Goal: Task Accomplishment & Management: Use online tool/utility

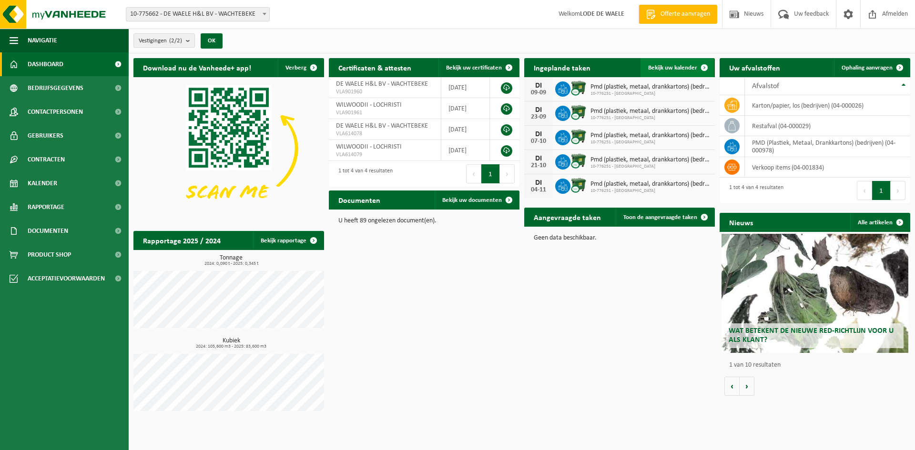
click at [688, 67] on span "Bekijk uw kalender" at bounding box center [672, 68] width 49 height 6
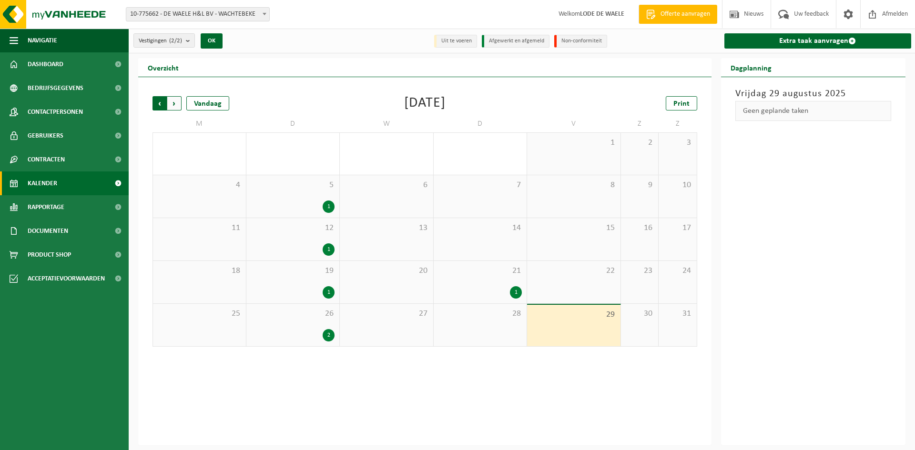
click at [179, 104] on span "Volgende" at bounding box center [174, 103] width 14 height 14
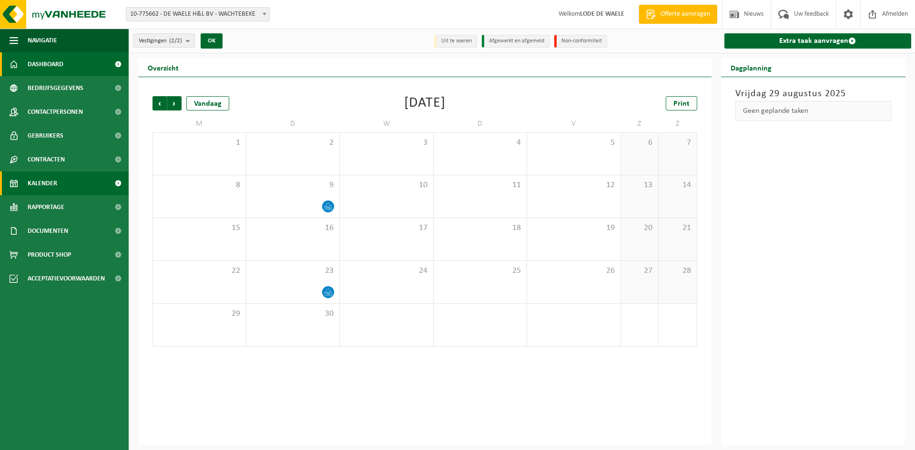
click at [43, 60] on span "Dashboard" at bounding box center [46, 64] width 36 height 24
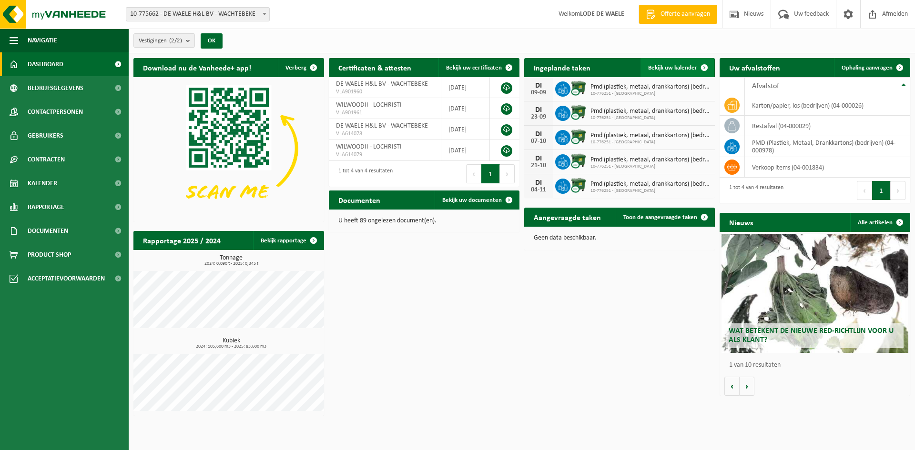
click at [669, 66] on span "Bekijk uw kalender" at bounding box center [672, 68] width 49 height 6
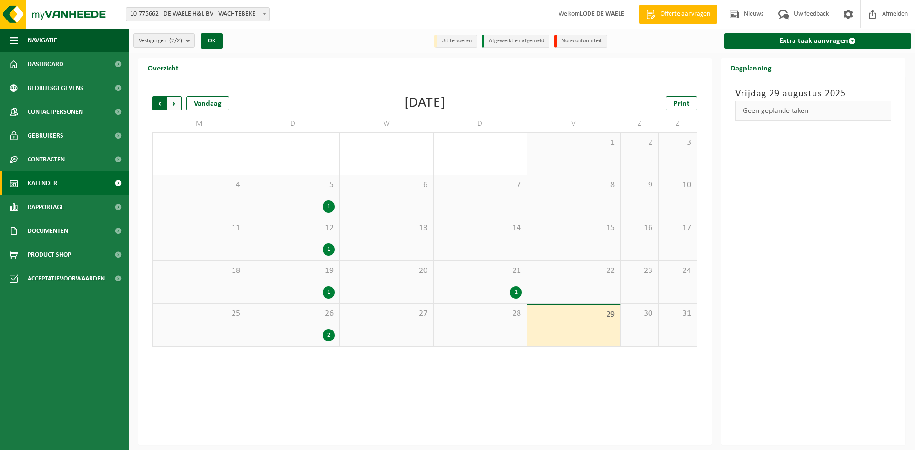
click at [177, 104] on span "Volgende" at bounding box center [174, 103] width 14 height 14
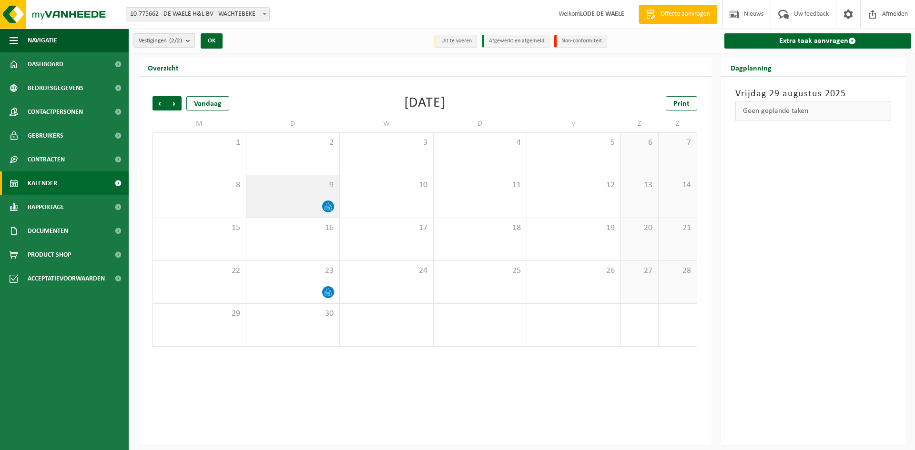
click at [325, 206] on icon at bounding box center [325, 208] width 2 height 4
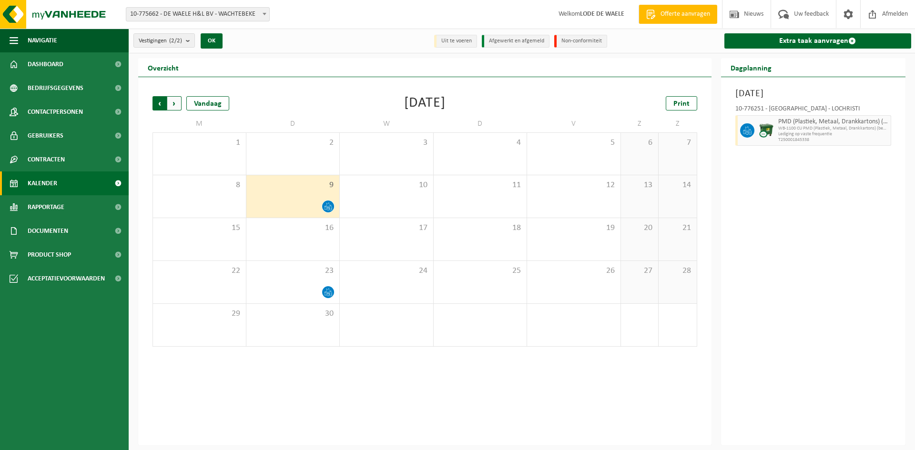
click at [174, 106] on span "Volgende" at bounding box center [174, 103] width 14 height 14
click at [160, 100] on span "Vorige" at bounding box center [159, 103] width 14 height 14
click at [53, 67] on span "Dashboard" at bounding box center [46, 64] width 36 height 24
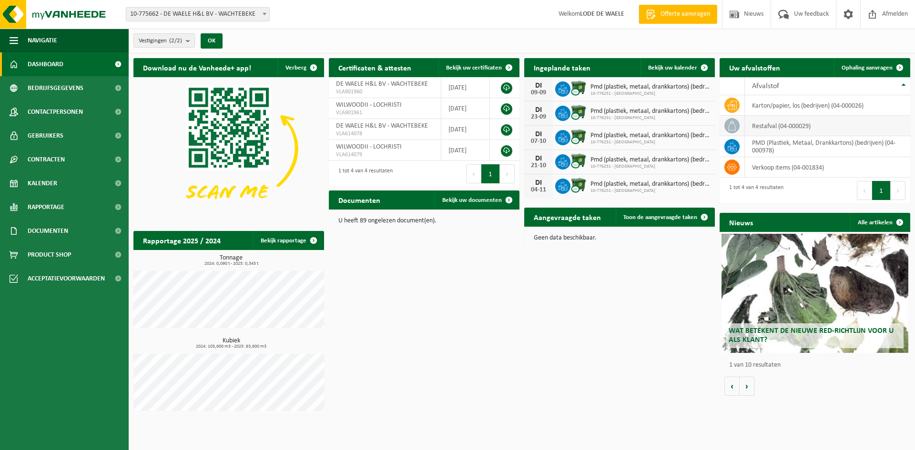
click at [778, 128] on td "restafval (04-000029)" at bounding box center [827, 126] width 165 height 20
click at [871, 68] on span "Ophaling aanvragen" at bounding box center [866, 68] width 51 height 6
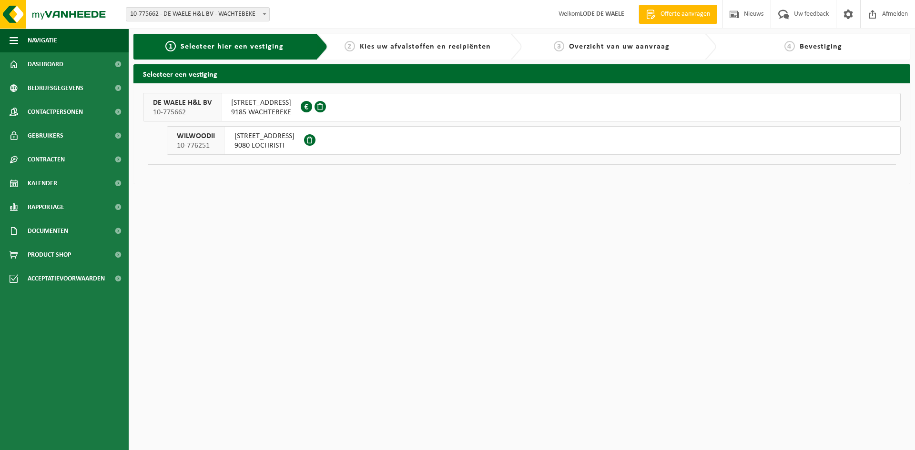
click at [258, 136] on span "OMMEGANGSTRAAT 10-12" at bounding box center [264, 136] width 60 height 10
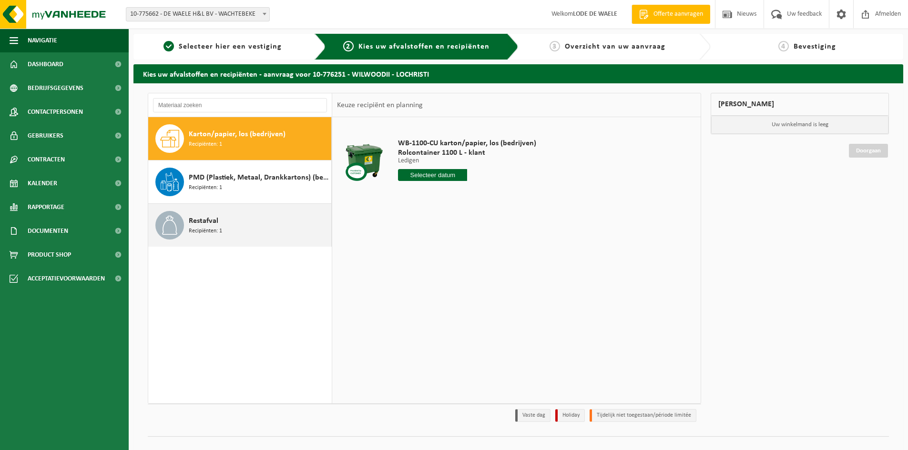
click at [207, 224] on span "Restafval" at bounding box center [204, 220] width 30 height 11
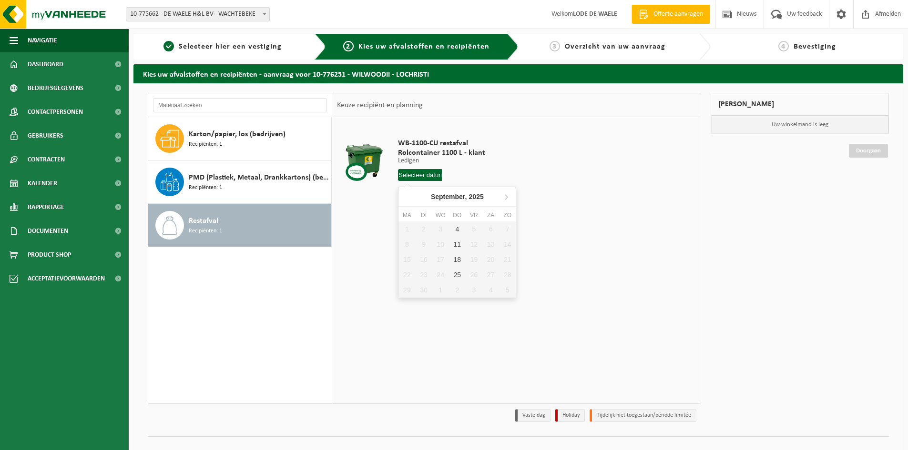
click at [418, 175] on input "text" at bounding box center [420, 175] width 44 height 12
click at [457, 225] on div "4" at bounding box center [457, 229] width 17 height 15
type input "Van [DATE]"
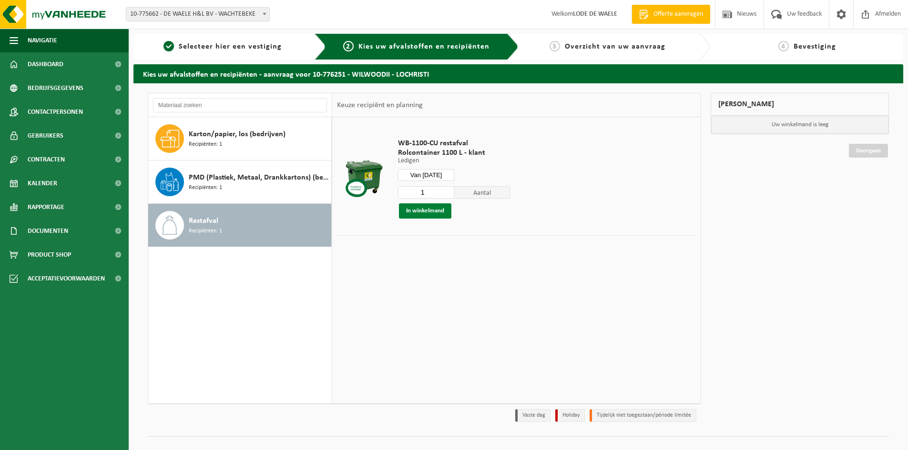
click at [424, 212] on button "In winkelmand" at bounding box center [425, 210] width 52 height 15
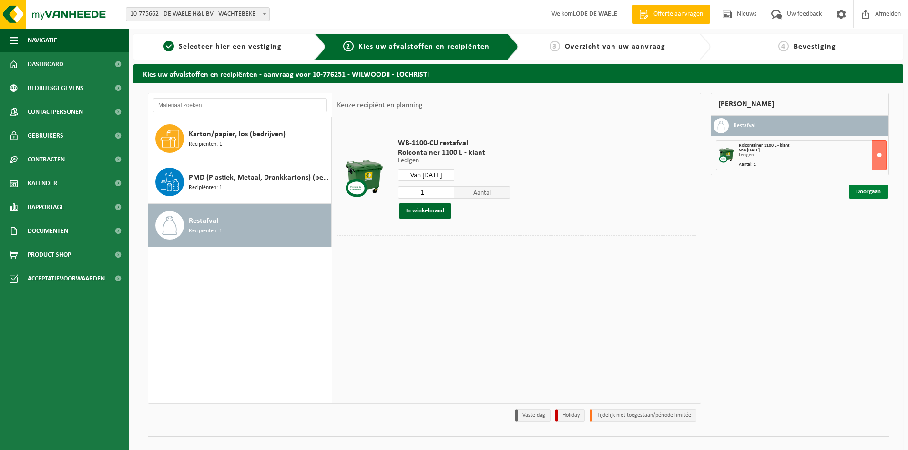
click at [865, 197] on link "Doorgaan" at bounding box center [868, 192] width 39 height 14
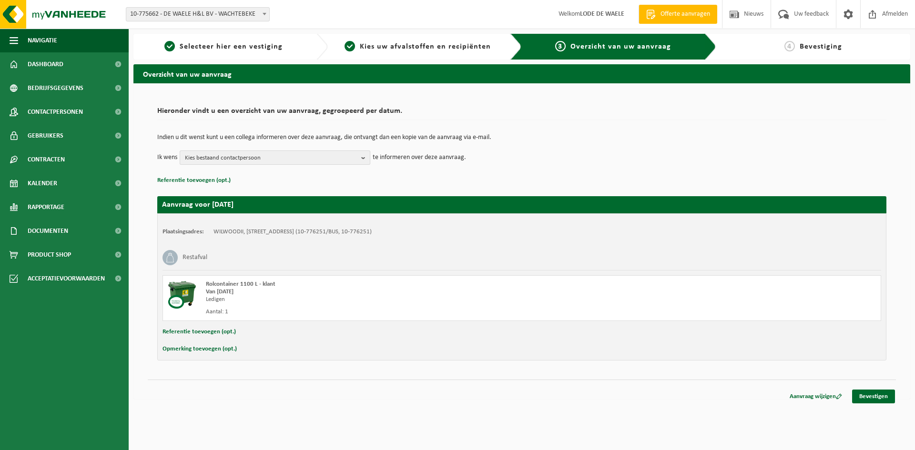
click at [305, 159] on span "Kies bestaand contactpersoon" at bounding box center [271, 158] width 172 height 14
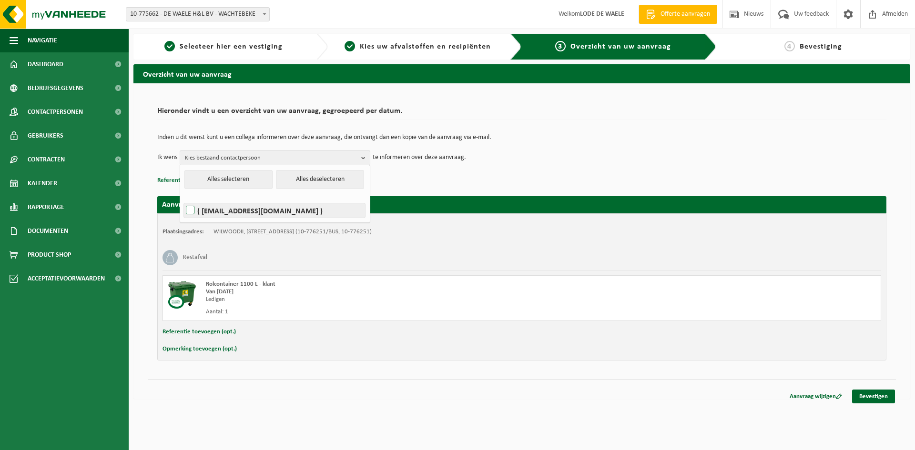
click at [224, 213] on label "( admin@wilwoodii.be )" at bounding box center [274, 210] width 181 height 14
click at [182, 199] on input "( admin@wilwoodii.be )" at bounding box center [182, 198] width 0 height 0
click at [445, 179] on p "Referentie toevoegen (opt.)" at bounding box center [521, 180] width 729 height 12
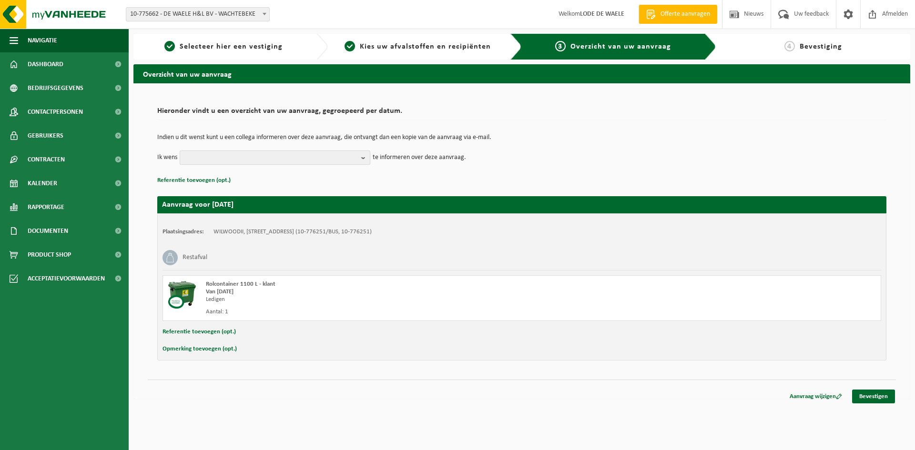
click at [362, 155] on b "button" at bounding box center [365, 157] width 9 height 13
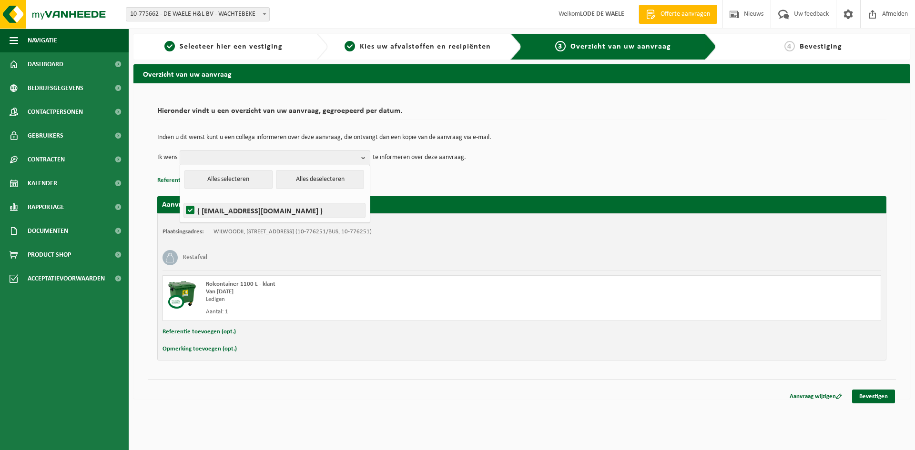
click at [217, 211] on label "( admin@wilwoodii.be )" at bounding box center [274, 210] width 181 height 14
click at [182, 199] on input "( admin@wilwoodii.be )" at bounding box center [182, 198] width 0 height 0
click at [441, 180] on p "Referentie toevoegen (opt.)" at bounding box center [521, 180] width 729 height 12
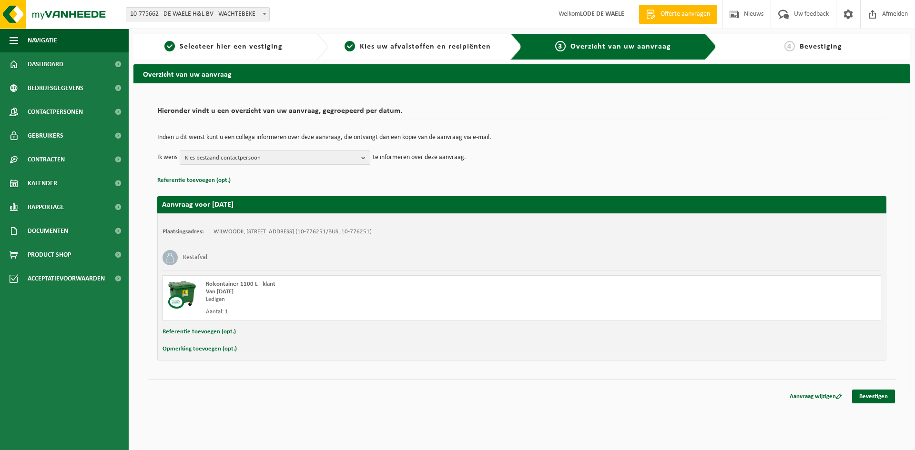
click at [324, 157] on span "Kies bestaand contactpersoon" at bounding box center [271, 158] width 172 height 14
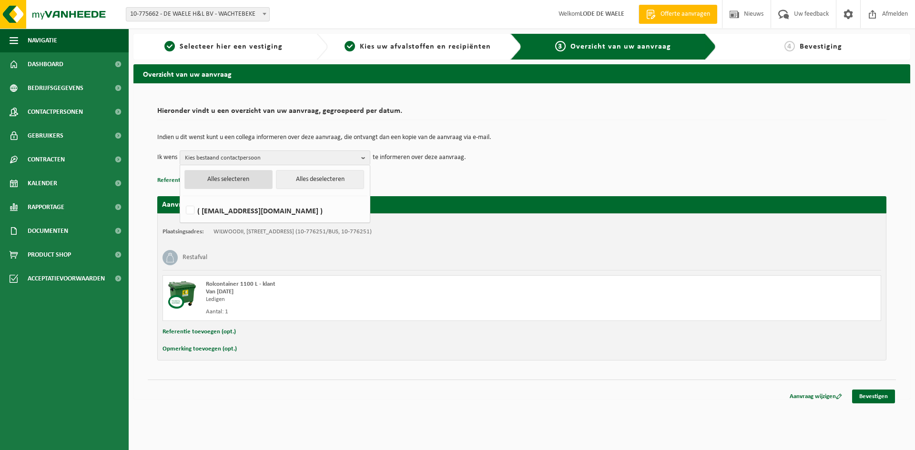
click at [244, 185] on button "Alles selecteren" at bounding box center [228, 179] width 88 height 19
checkbox input "true"
click at [440, 172] on div "Indien u dit wenst kunt u een collega informeren over deze aanvraag, die ontvan…" at bounding box center [521, 150] width 729 height 50
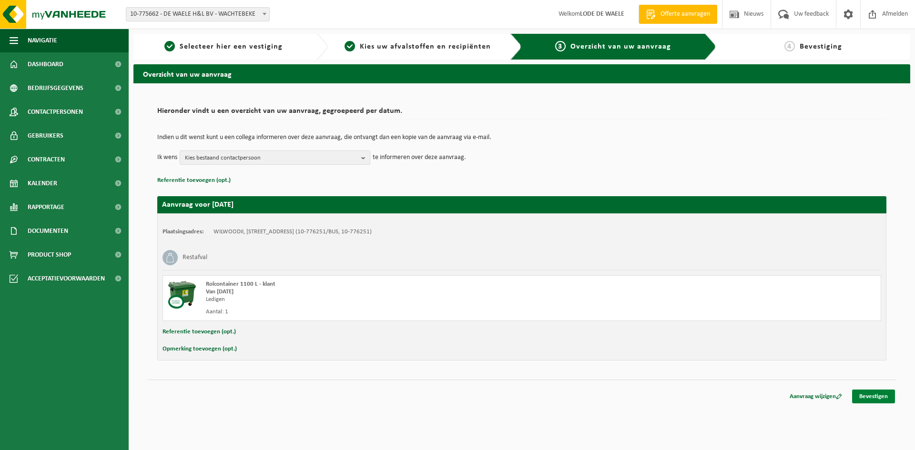
click at [870, 397] on link "Bevestigen" at bounding box center [873, 397] width 43 height 14
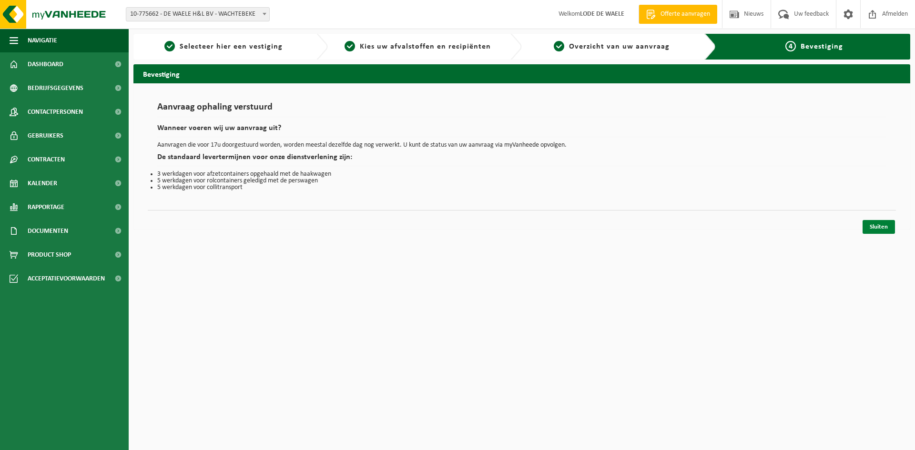
click at [875, 230] on link "Sluiten" at bounding box center [878, 227] width 32 height 14
